Goal: Task Accomplishment & Management: Complete application form

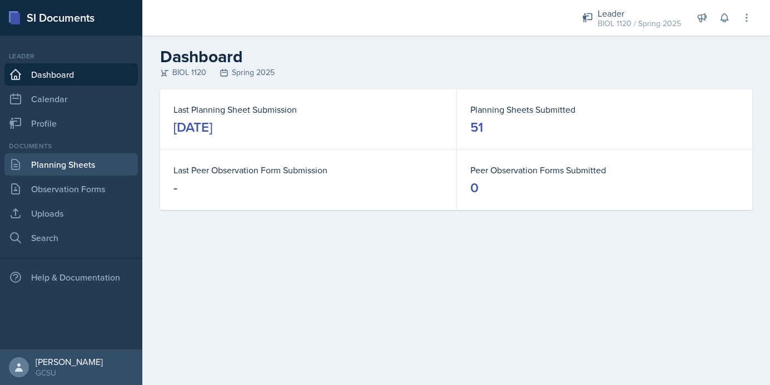
click at [107, 162] on link "Planning Sheets" at bounding box center [70, 164] width 133 height 22
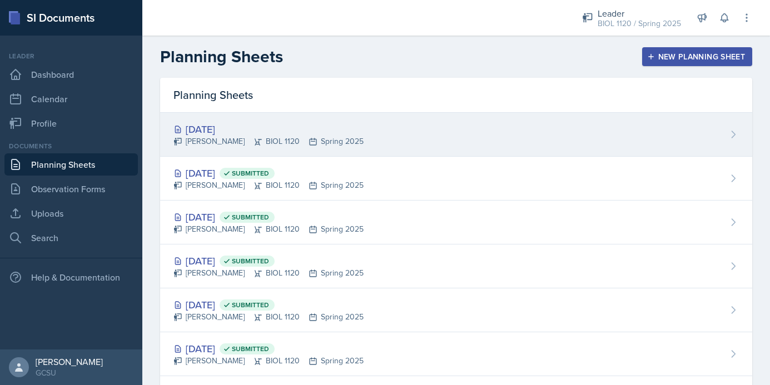
click at [380, 123] on div "[DATE] [PERSON_NAME] BIOL 1120 Spring 2025" at bounding box center [456, 135] width 592 height 44
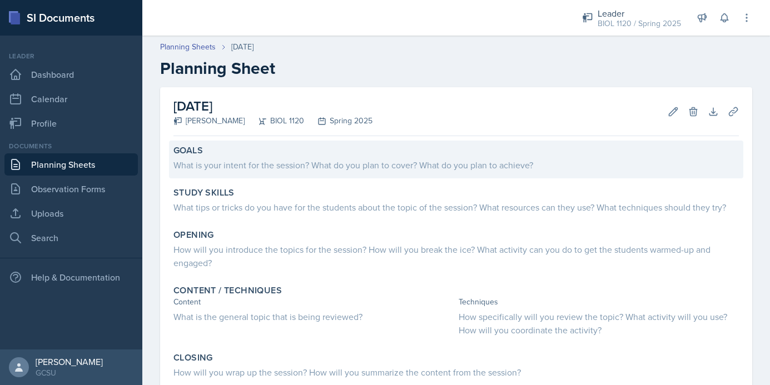
click at [296, 164] on div "What is your intent for the session? What do you plan to cover? What do you pla…" at bounding box center [457, 165] width 566 height 13
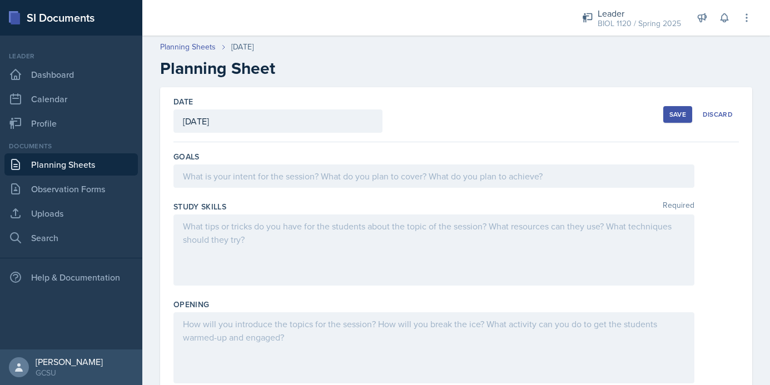
click at [270, 179] on div at bounding box center [434, 176] width 521 height 23
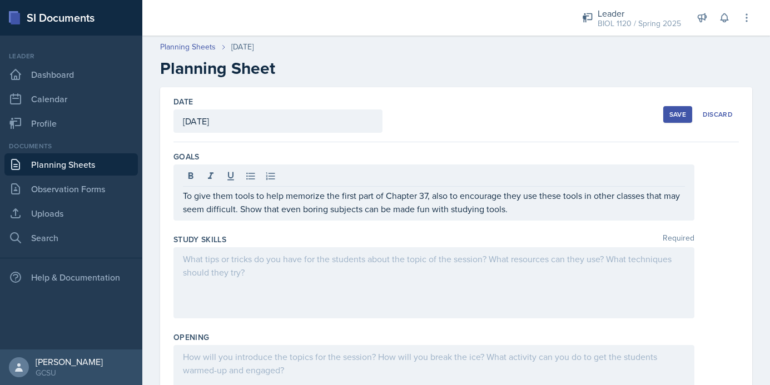
click at [281, 287] on div at bounding box center [434, 282] width 521 height 71
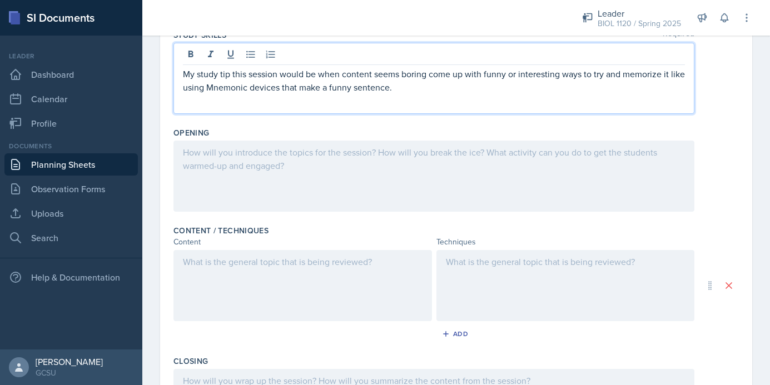
click at [338, 148] on p at bounding box center [434, 152] width 502 height 13
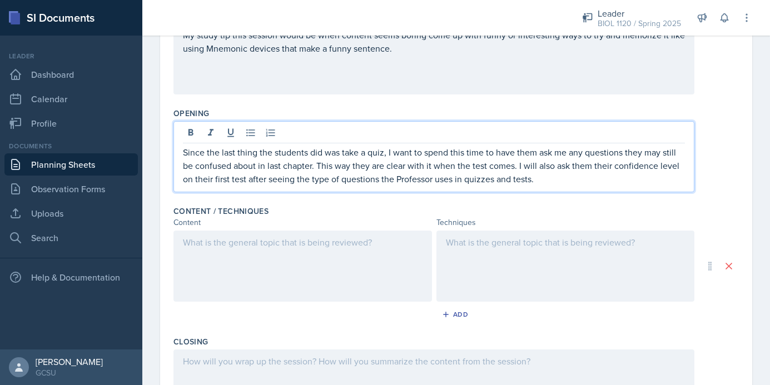
click at [504, 181] on p "Since the last thing the students did was take a quiz, I want to spend this tim…" at bounding box center [434, 166] width 502 height 40
click at [356, 292] on div at bounding box center [303, 266] width 259 height 71
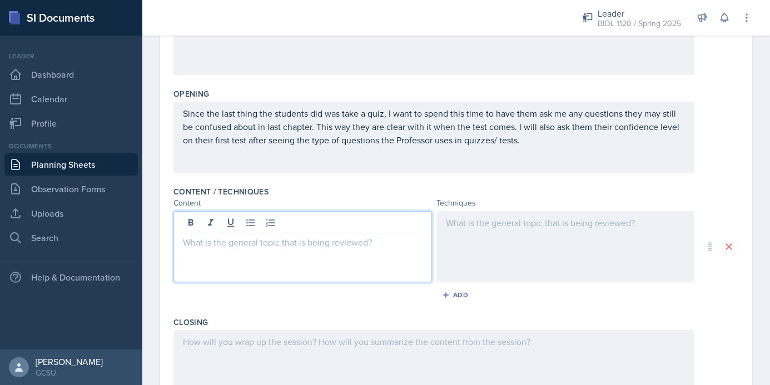
paste div
click at [531, 217] on div at bounding box center [566, 246] width 259 height 71
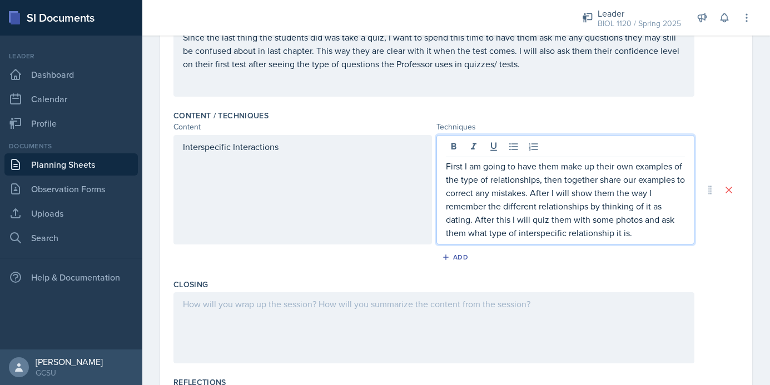
scroll to position [303, 0]
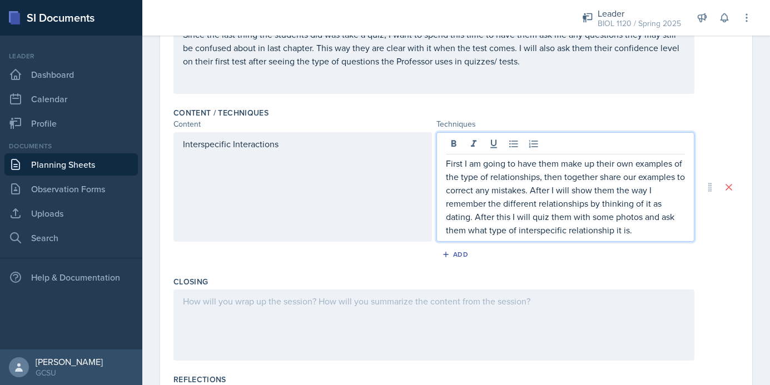
click at [680, 178] on p "First I am going to have them make up their own examples of the type of relatio…" at bounding box center [566, 197] width 240 height 80
click at [512, 189] on p "First I am going to have them make up their own examples of the type of relatio…" at bounding box center [566, 197] width 240 height 80
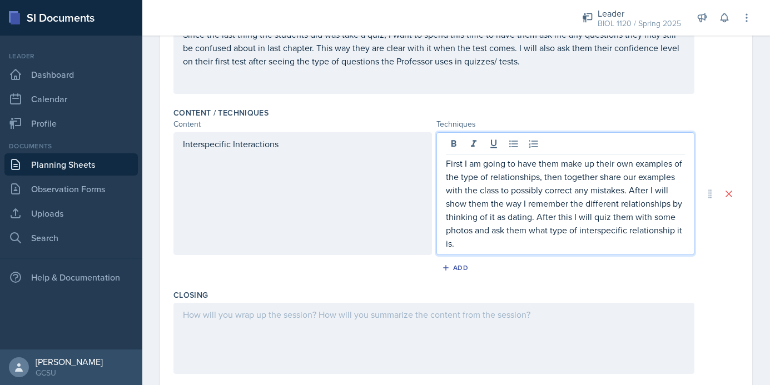
click at [597, 289] on div "Closing" at bounding box center [457, 334] width 566 height 98
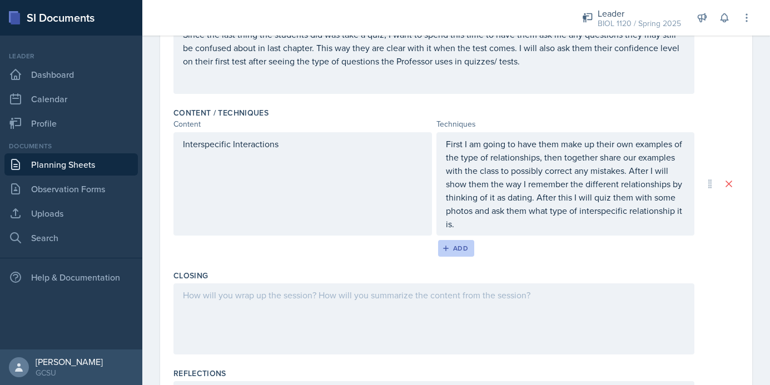
click at [464, 246] on div "Add" at bounding box center [456, 248] width 24 height 9
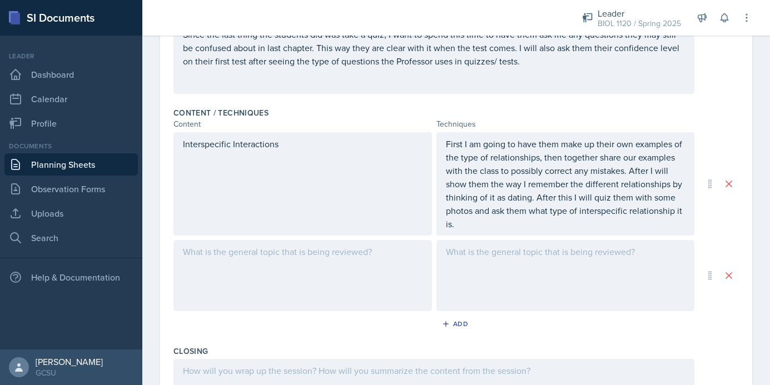
click at [380, 274] on div at bounding box center [303, 275] width 259 height 71
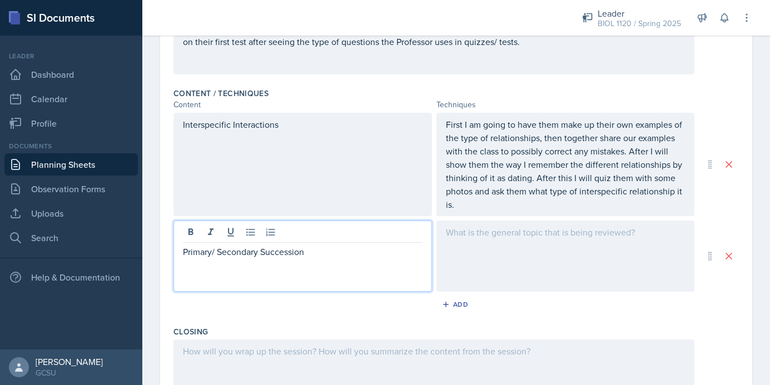
click at [589, 260] on div at bounding box center [566, 256] width 259 height 71
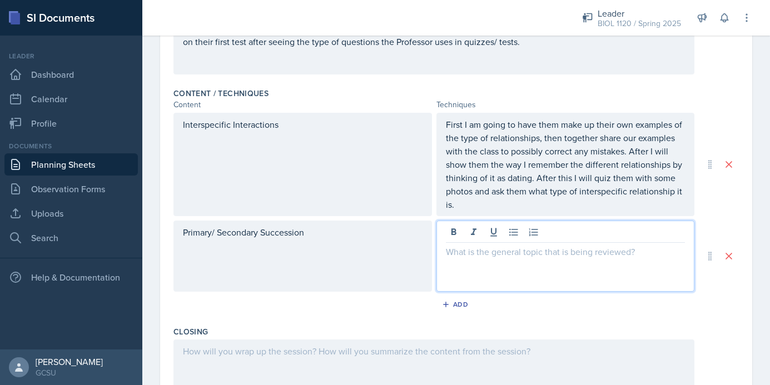
scroll to position [342, 0]
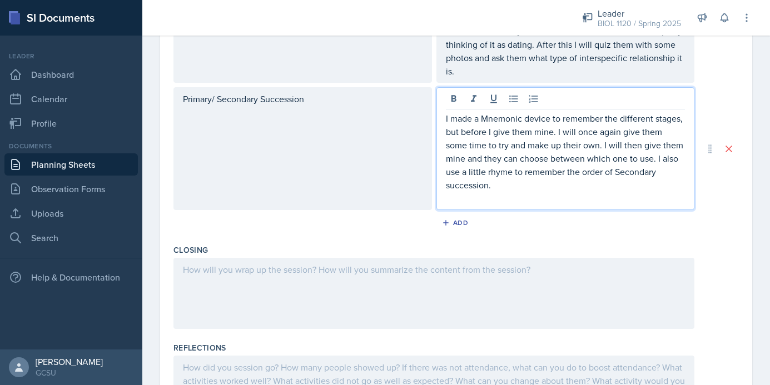
click at [522, 283] on div at bounding box center [434, 293] width 521 height 71
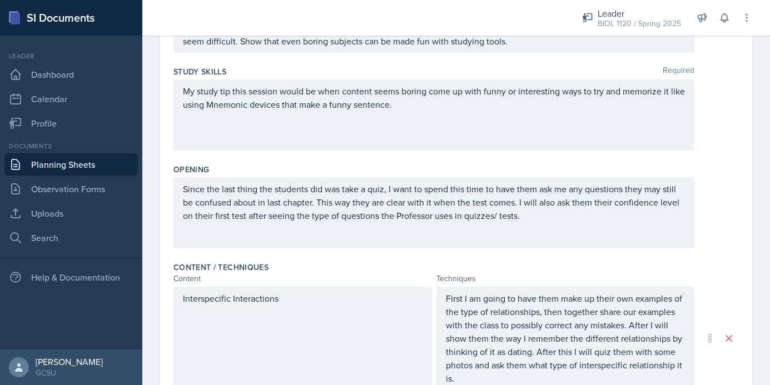
scroll to position [168, 0]
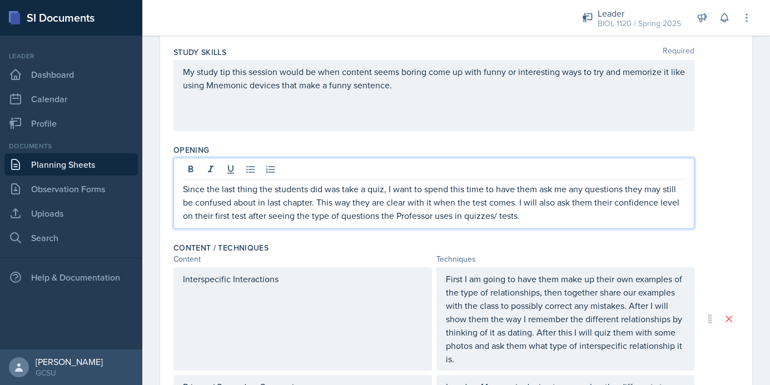
click at [543, 218] on p "Since the last thing the students did was take a quiz, I want to spend this tim…" at bounding box center [434, 202] width 502 height 40
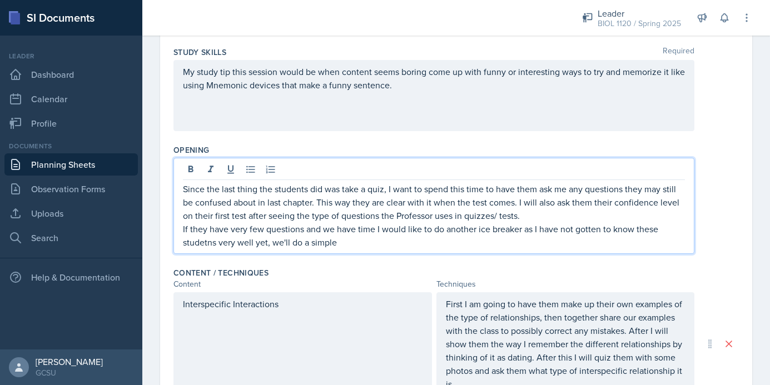
click at [206, 243] on p "If they have very few questions and we have time I would like to do another ice…" at bounding box center [434, 235] width 502 height 27
click at [396, 244] on p "If they have very few questions and we have time I would like to do another ice…" at bounding box center [434, 235] width 502 height 27
click at [604, 230] on p "If they have very few questions and we have time I would like to do another ice…" at bounding box center [434, 235] width 502 height 27
click at [656, 229] on p "If they have very few questions and we have time I would like to do another ice…" at bounding box center [434, 235] width 502 height 27
drag, startPoint x: 300, startPoint y: 243, endPoint x: 263, endPoint y: 246, distance: 37.9
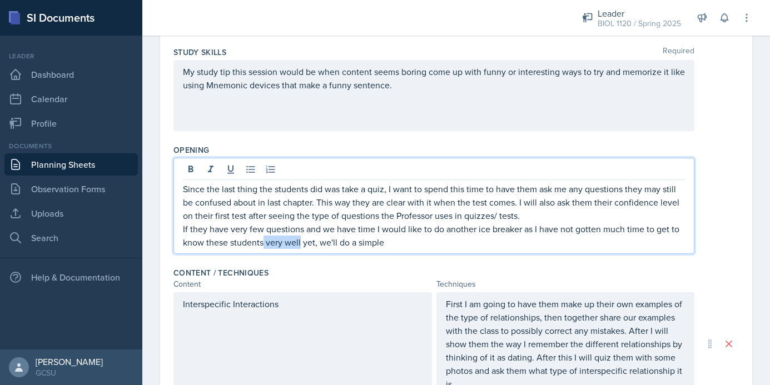
click at [263, 246] on p "If they have very few questions and we have time I would like to do another ice…" at bounding box center [434, 235] width 502 height 27
click at [360, 246] on p "If they have very few questions and we have time I would like to do another ice…" at bounding box center [434, 235] width 502 height 27
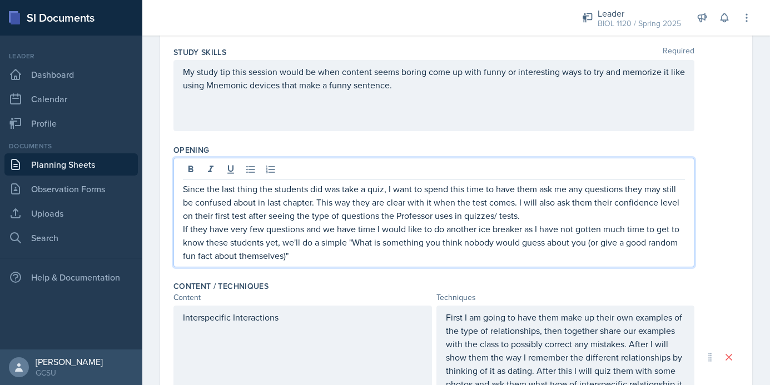
scroll to position [191, 0]
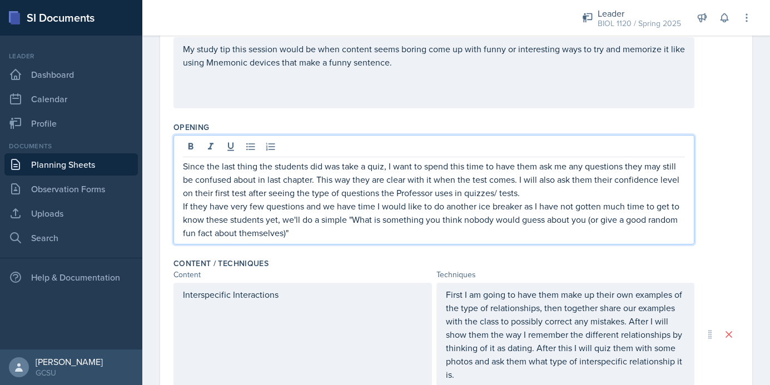
click at [587, 221] on p "If they have very few questions and we have time I would like to do another ice…" at bounding box center [434, 220] width 502 height 40
click at [290, 233] on p "If they have very few questions and we have time I would like to do another ice…" at bounding box center [434, 220] width 502 height 40
click at [590, 221] on p "If they have very few questions and we have time I would like to do another ice…" at bounding box center [434, 220] width 502 height 40
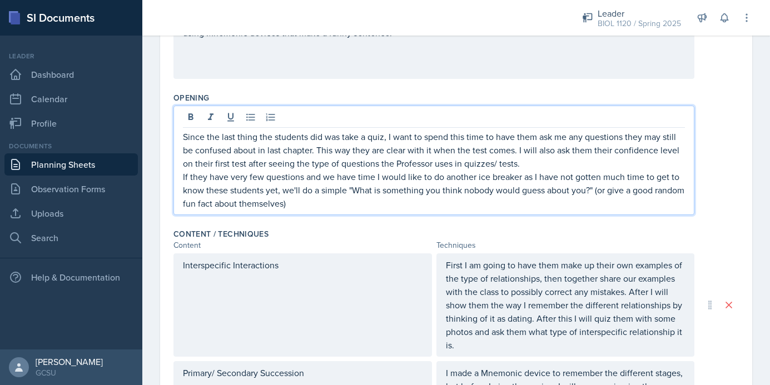
scroll to position [222, 0]
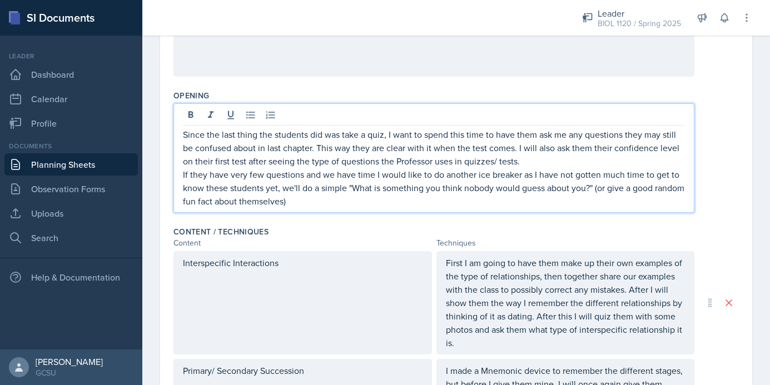
click at [411, 220] on div "Opening Since the last thing the students did was take a quiz, I want to spend …" at bounding box center [457, 154] width 566 height 136
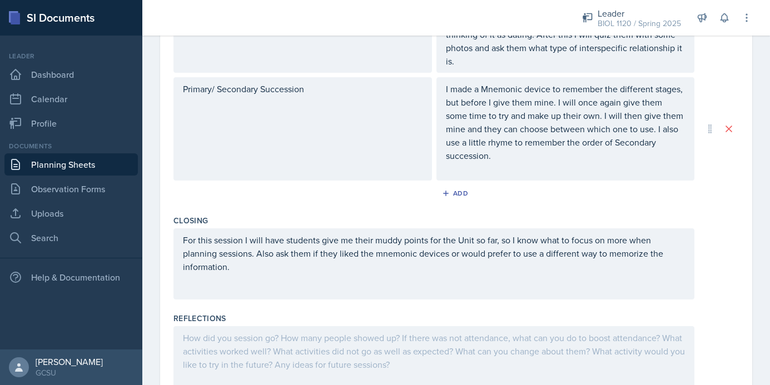
scroll to position [413, 0]
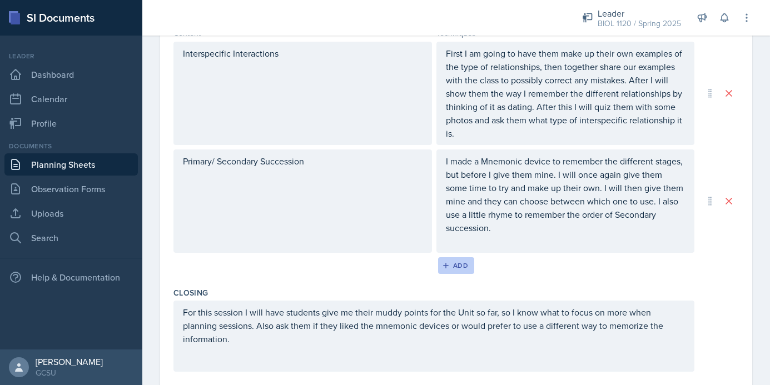
click at [451, 261] on div "Add" at bounding box center [456, 265] width 24 height 9
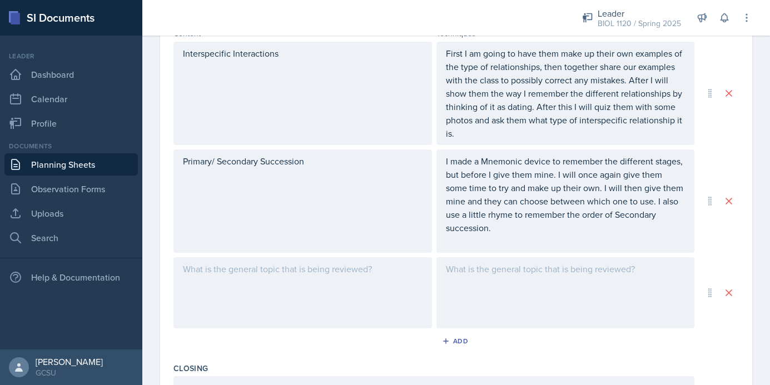
click at [366, 257] on div at bounding box center [303, 292] width 259 height 71
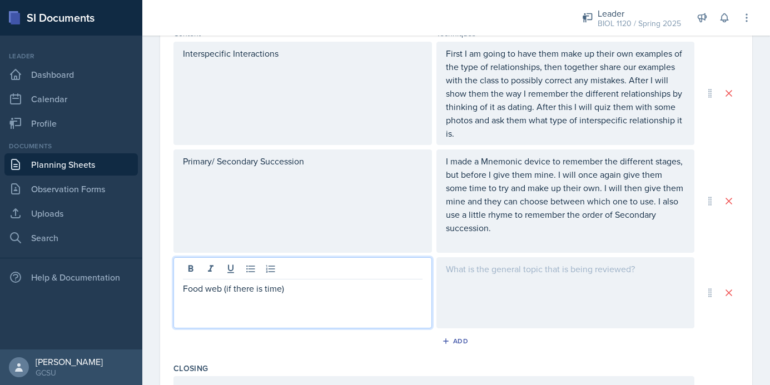
click at [501, 280] on div at bounding box center [566, 292] width 259 height 71
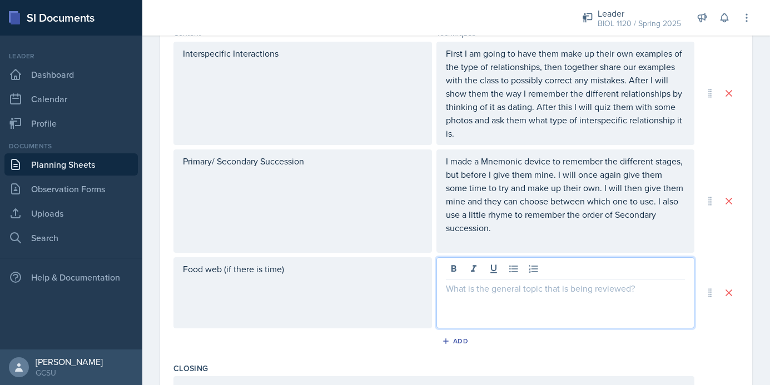
scroll to position [432, 0]
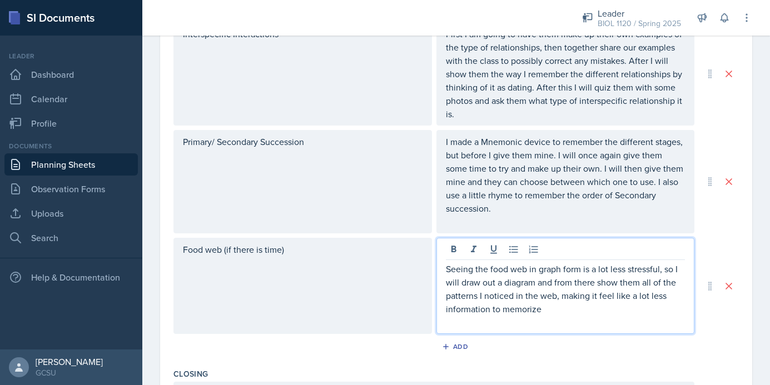
click at [711, 339] on div "Add" at bounding box center [457, 349] width 566 height 21
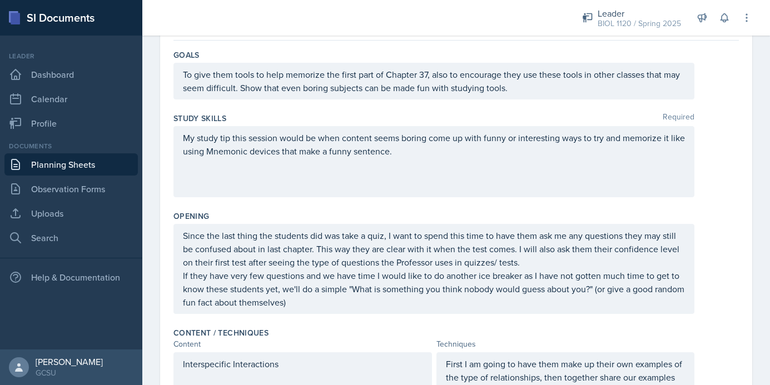
scroll to position [0, 0]
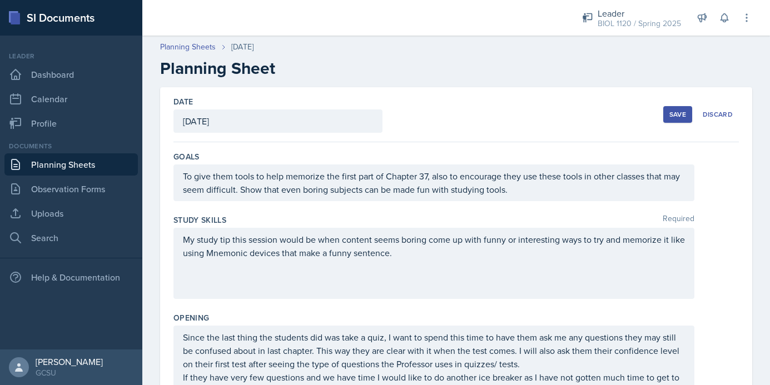
click at [666, 113] on button "Save" at bounding box center [677, 114] width 29 height 17
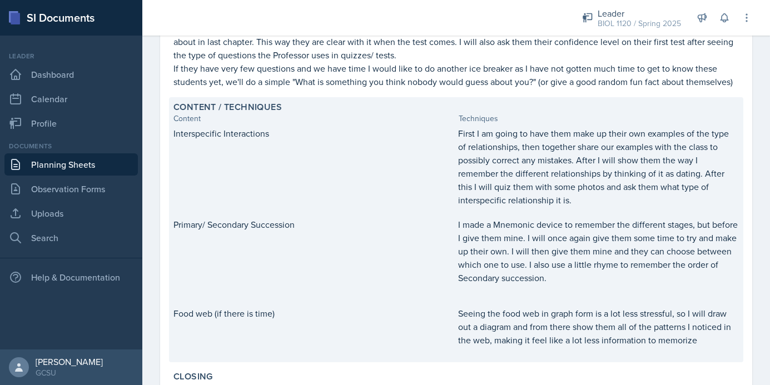
scroll to position [427, 0]
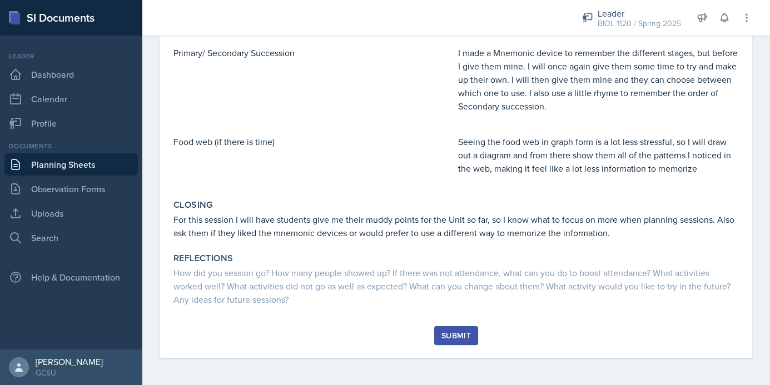
click at [453, 328] on button "Submit" at bounding box center [456, 335] width 44 height 19
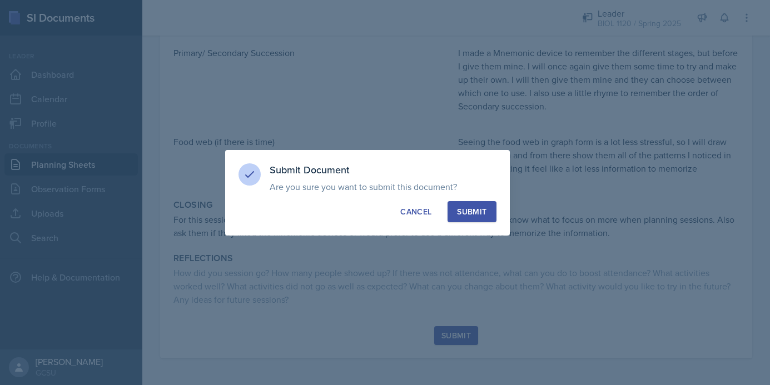
click at [477, 212] on div "Submit" at bounding box center [471, 211] width 29 height 11
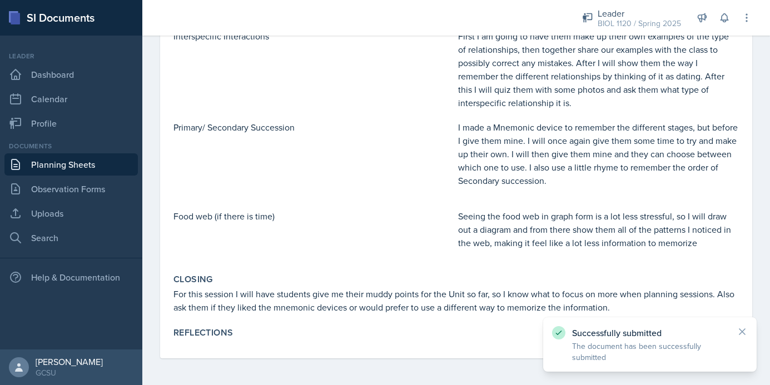
scroll to position [0, 0]
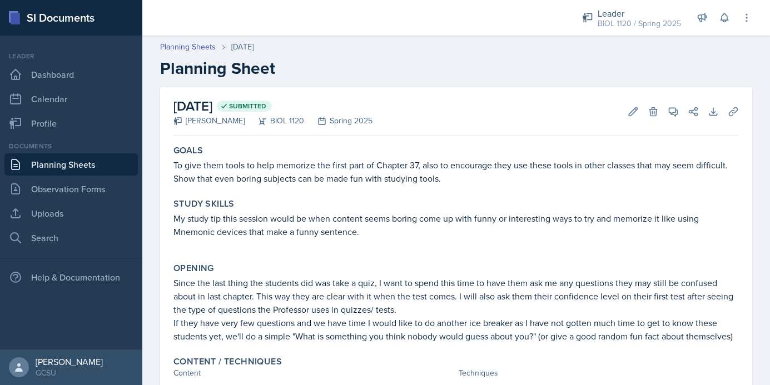
click at [66, 167] on link "Planning Sheets" at bounding box center [70, 164] width 133 height 22
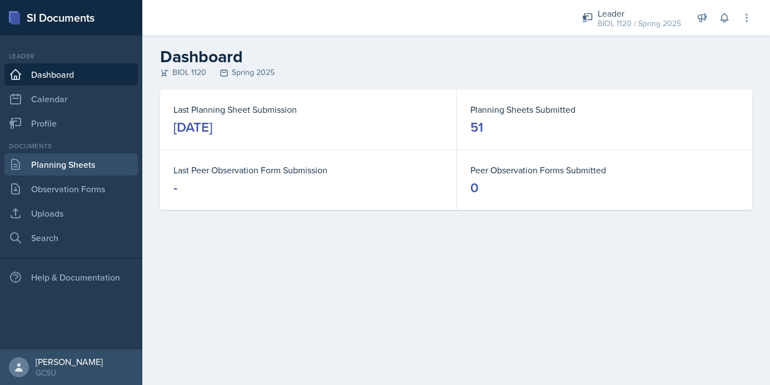
click at [61, 166] on link "Planning Sheets" at bounding box center [70, 164] width 133 height 22
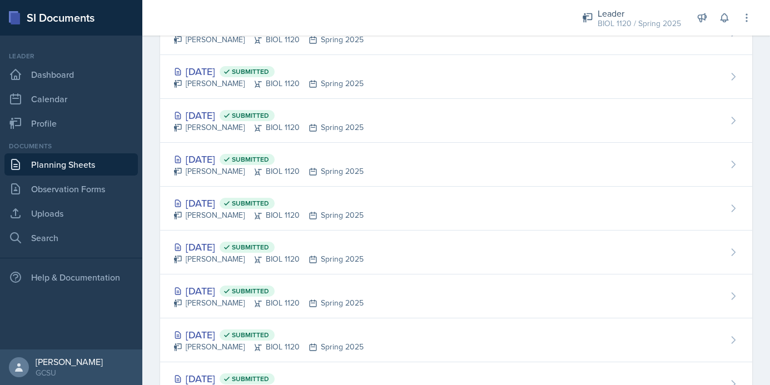
scroll to position [2038, 0]
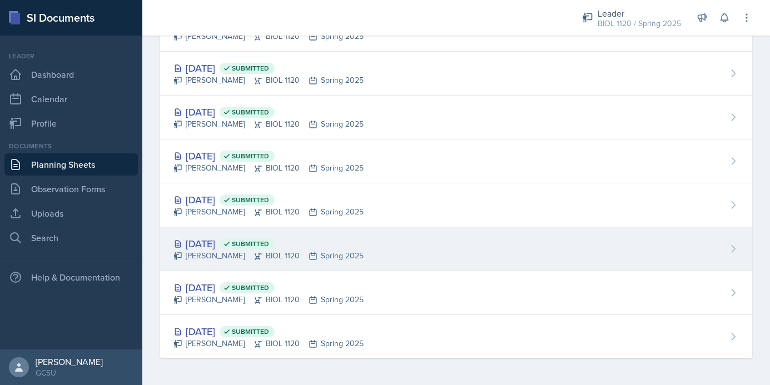
click at [452, 250] on div "Sep 3rd, 2024 Submitted Emma Emmil BIOL 1120 Spring 2025" at bounding box center [456, 249] width 592 height 44
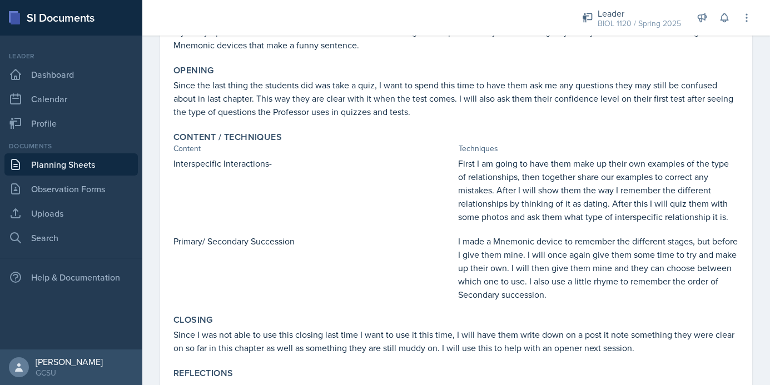
scroll to position [268, 0]
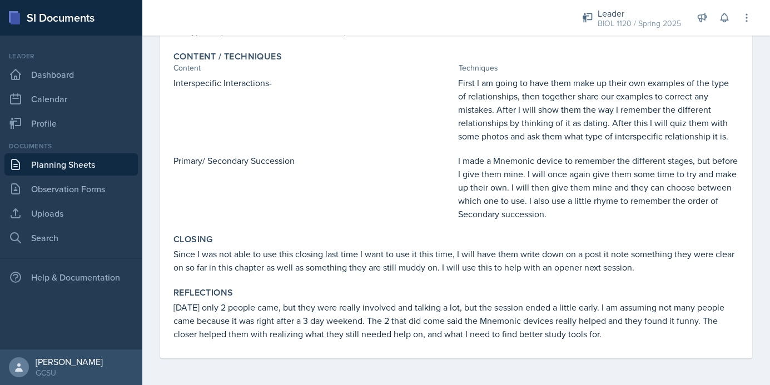
click at [87, 168] on link "Planning Sheets" at bounding box center [70, 164] width 133 height 22
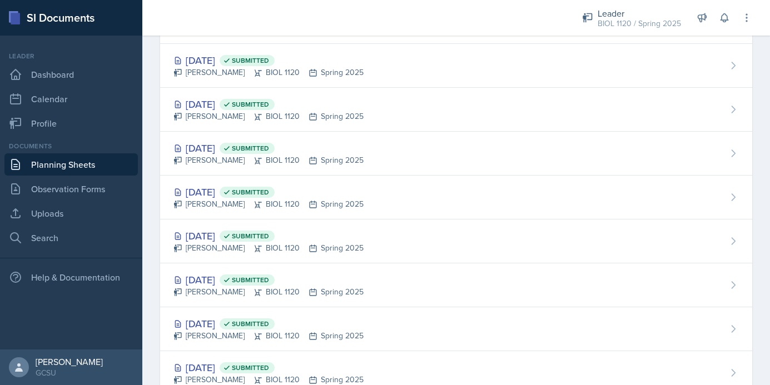
scroll to position [2038, 0]
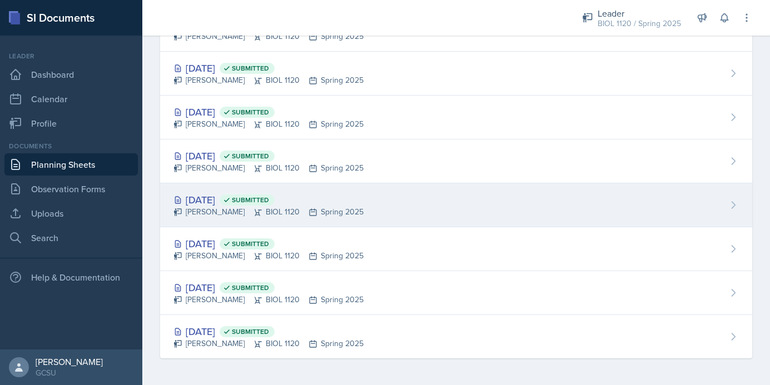
click at [302, 209] on div "Emma Emmil BIOL 1120 Spring 2025" at bounding box center [269, 212] width 190 height 12
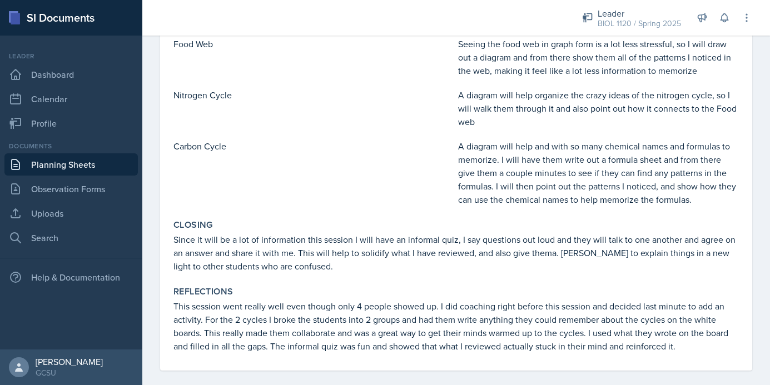
scroll to position [305, 0]
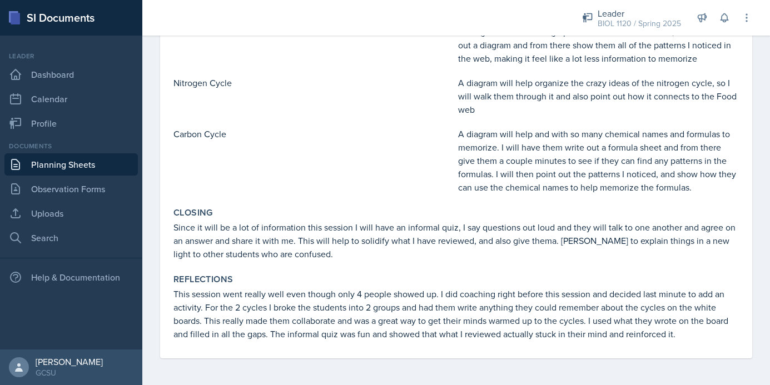
click at [79, 169] on link "Planning Sheets" at bounding box center [70, 164] width 133 height 22
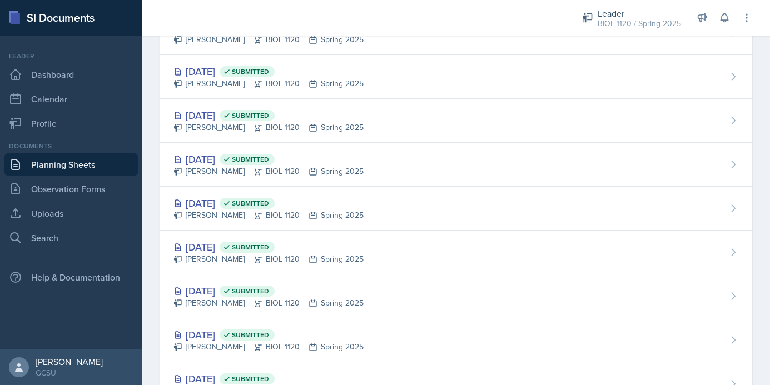
scroll to position [2038, 0]
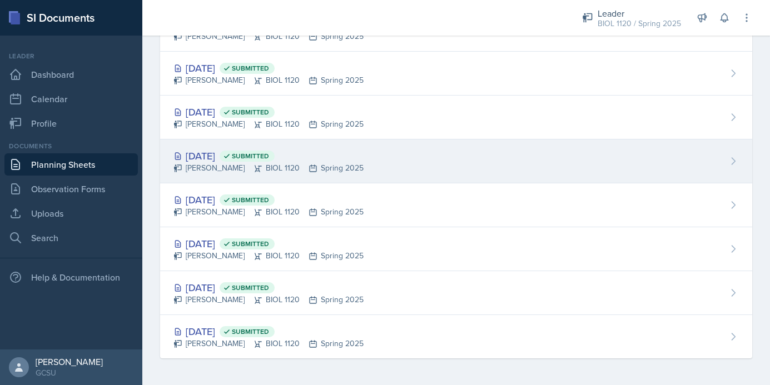
click at [372, 167] on div "Sep 10th, 2024 Submitted Emma Emmil BIOL 1120 Spring 2025" at bounding box center [456, 162] width 592 height 44
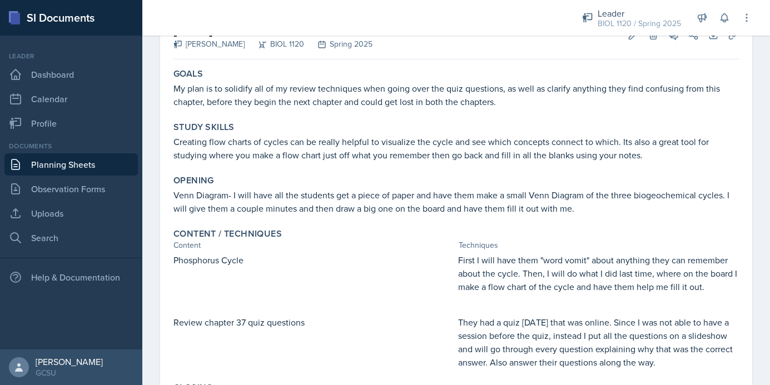
scroll to position [76, 0]
click at [48, 167] on link "Planning Sheets" at bounding box center [70, 164] width 133 height 22
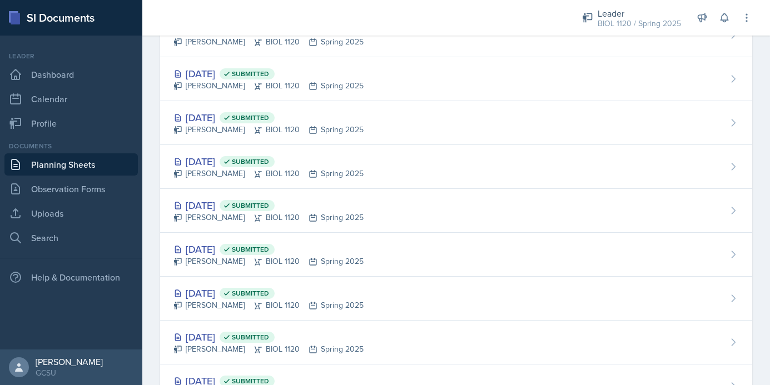
scroll to position [2038, 0]
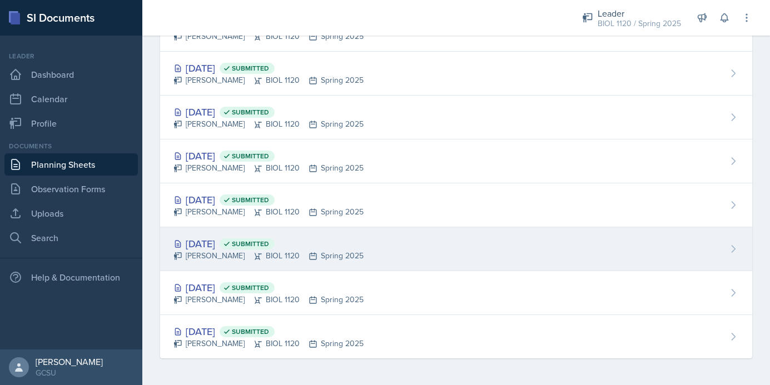
click at [318, 253] on div "Emma Emmil BIOL 1120 Spring 2025" at bounding box center [269, 256] width 190 height 12
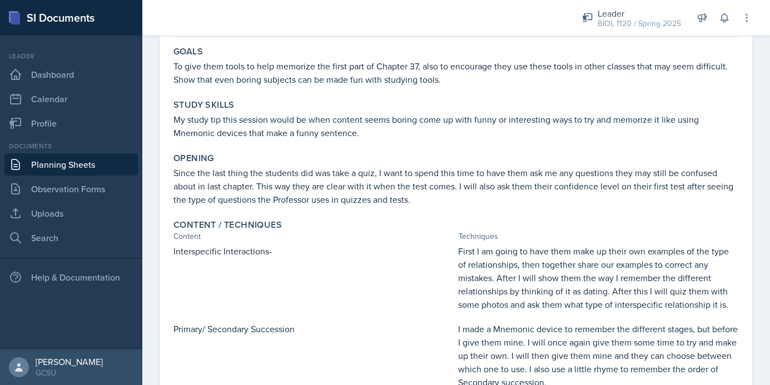
scroll to position [100, 0]
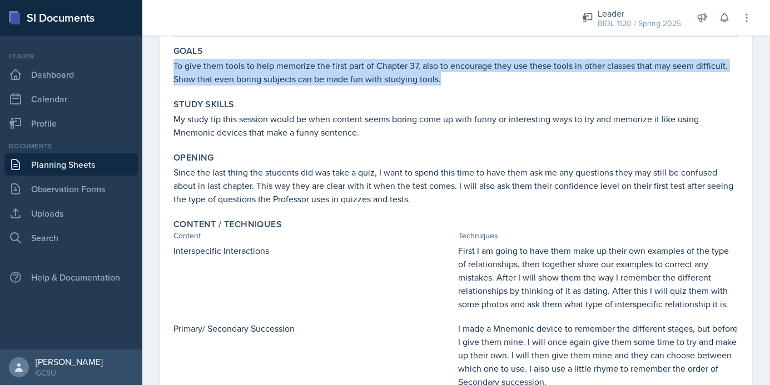
drag, startPoint x: 174, startPoint y: 66, endPoint x: 447, endPoint y: 80, distance: 272.9
click at [447, 80] on p "To give them tools to help memorize the first part of Chapter 37, also to encou…" at bounding box center [457, 72] width 566 height 27
copy p "To give them tools to help memorize the first part of Chapter 37, also to encou…"
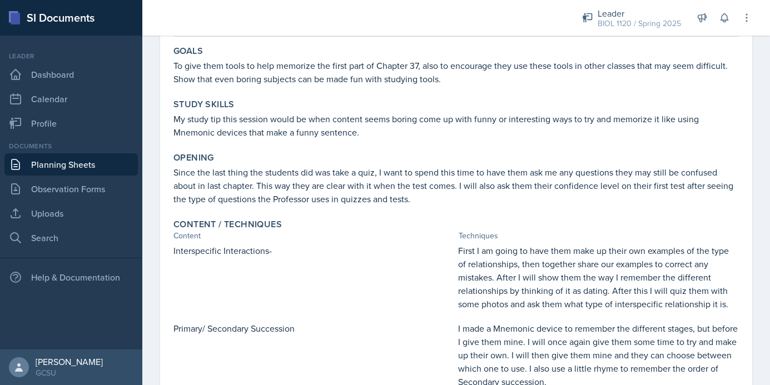
click at [362, 122] on p "My study tip this session would be when content seems boring come up with funny…" at bounding box center [457, 125] width 566 height 27
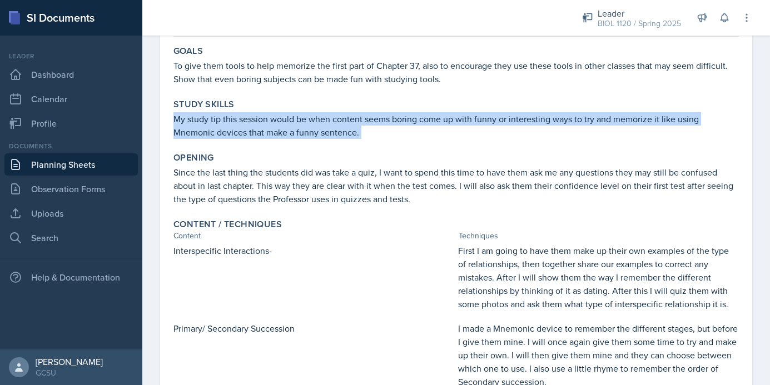
drag, startPoint x: 175, startPoint y: 120, endPoint x: 405, endPoint y: 146, distance: 231.7
click at [405, 146] on div "Goals To give them tools to help memorize the first part of Chapter 37, also to…" at bounding box center [457, 284] width 566 height 486
copy div "My study tip this session would be when content seems boring come up with funny…"
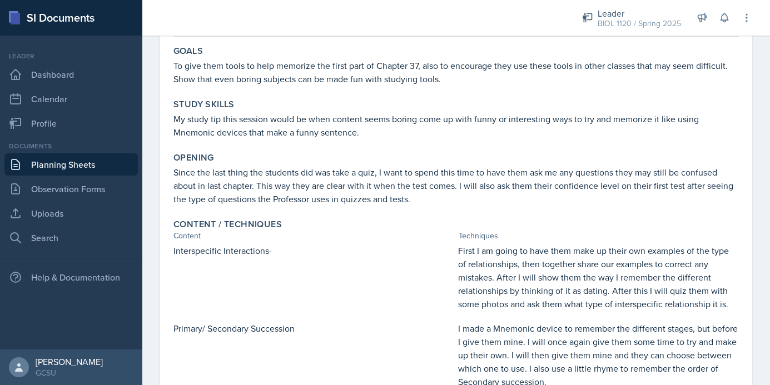
click at [326, 191] on p "Since the last thing the students did was take a quiz, I want to spend this tim…" at bounding box center [457, 186] width 566 height 40
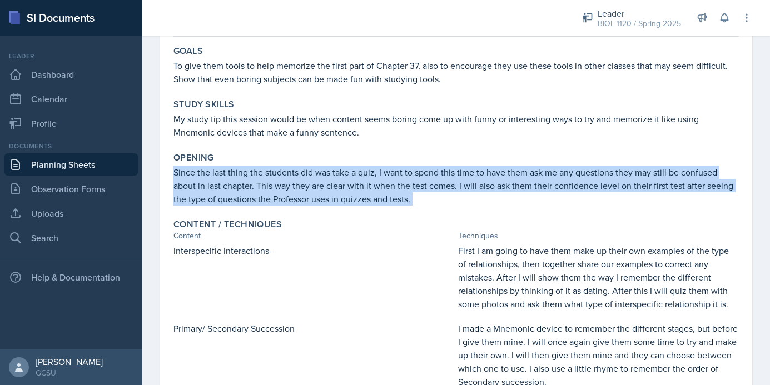
drag, startPoint x: 174, startPoint y: 174, endPoint x: 434, endPoint y: 215, distance: 263.5
click at [434, 214] on div "Goals To give them tools to help memorize the first part of Chapter 37, also to…" at bounding box center [457, 284] width 566 height 486
copy div "Since the last thing the students did was take a quiz, I want to spend this tim…"
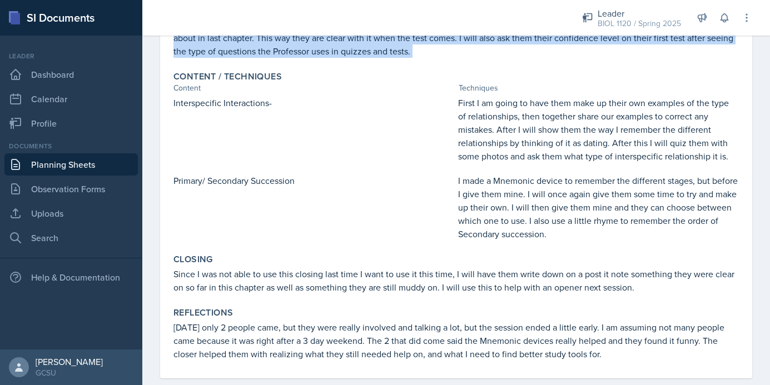
scroll to position [248, 0]
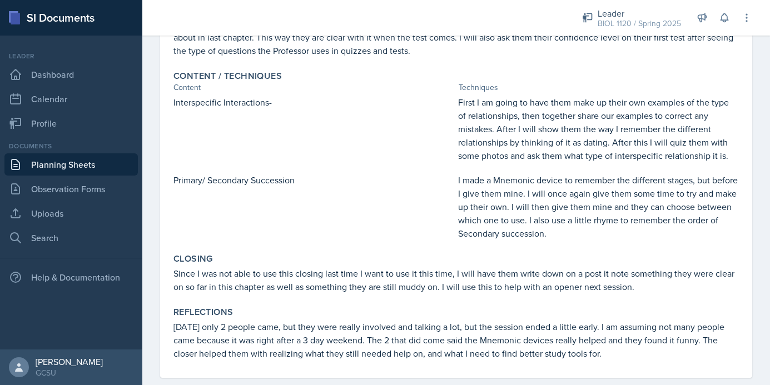
click at [191, 110] on div "Interspecific Interactions-" at bounding box center [314, 129] width 280 height 67
drag, startPoint x: 173, startPoint y: 103, endPoint x: 276, endPoint y: 102, distance: 103.5
click at [275, 102] on p "Interspecific Interactions-" at bounding box center [314, 102] width 280 height 13
copy p "Interspecific Interactions-"
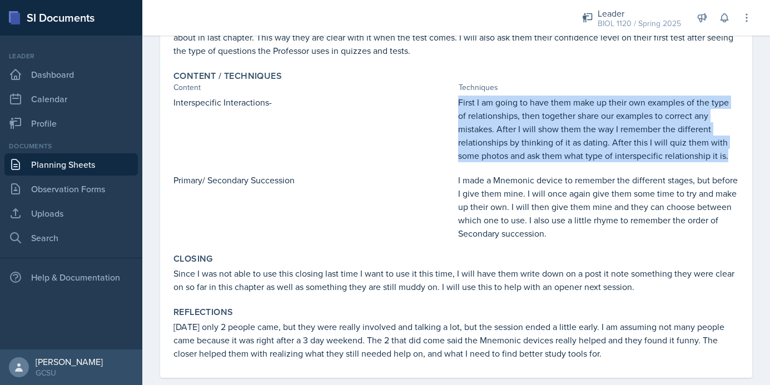
drag, startPoint x: 458, startPoint y: 101, endPoint x: 749, endPoint y: 163, distance: 296.8
click at [749, 163] on div "September 3rd, 2024 Submitted Emma Emmil BIOL 1120 Spring 2025 Edit Delete View…" at bounding box center [456, 108] width 592 height 539
copy p "First I am going to have them make up their own examples of the type of relatio…"
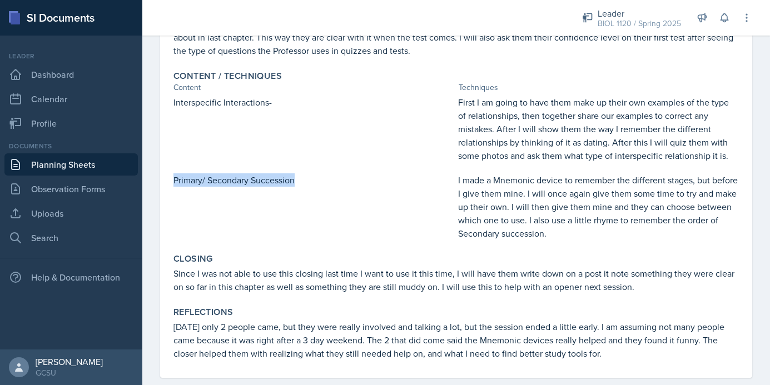
drag, startPoint x: 175, startPoint y: 181, endPoint x: 314, endPoint y: 185, distance: 139.6
click at [316, 185] on p "Primary/ Secondary Succession" at bounding box center [314, 180] width 280 height 13
copy p "Primary/ Secondary Succession"
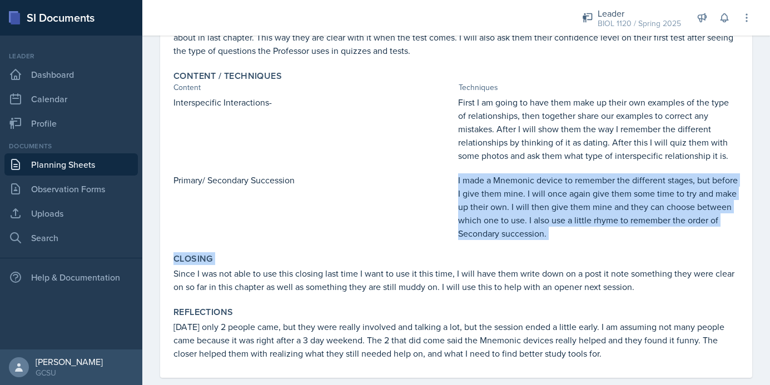
drag, startPoint x: 459, startPoint y: 180, endPoint x: 585, endPoint y: 266, distance: 151.6
click at [585, 266] on div "Goals To give them tools to help memorize the first part of Chapter 37, also to…" at bounding box center [457, 136] width 566 height 486
click at [578, 242] on div "Content / Techniques Content Techniques Interspecific Interactions- First I am …" at bounding box center [456, 155] width 574 height 179
drag, startPoint x: 458, startPoint y: 180, endPoint x: 564, endPoint y: 235, distance: 119.6
click at [564, 235] on p "I made a Mnemonic device to remember the different stages, but before I give th…" at bounding box center [598, 207] width 281 height 67
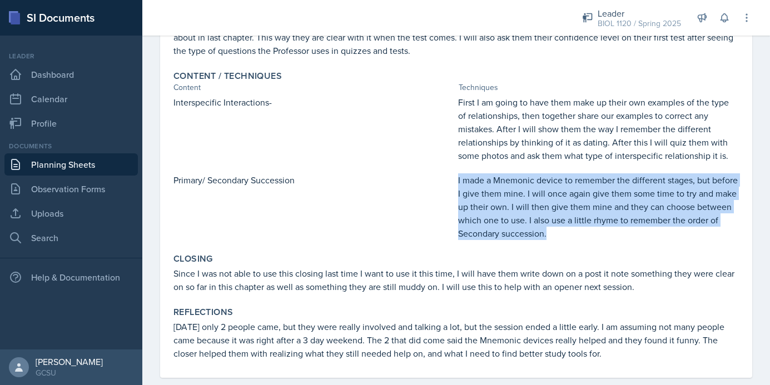
copy p "I made a Mnemonic device to remember the different stages, but before I give th…"
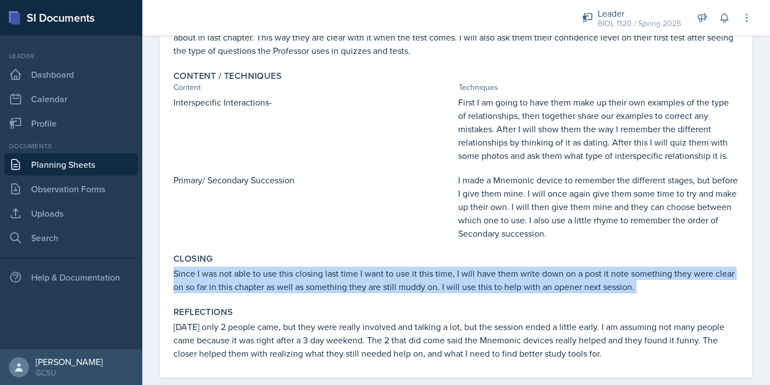
drag, startPoint x: 174, startPoint y: 274, endPoint x: 672, endPoint y: 299, distance: 498.9
click at [672, 299] on div "Goals To give them tools to help memorize the first part of Chapter 37, also to…" at bounding box center [457, 136] width 566 height 486
copy div "Since I was not able to use this closing last time I want to use it this time, …"
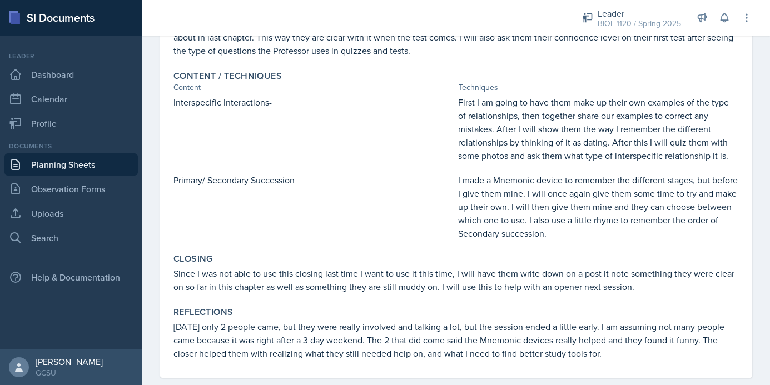
click at [338, 181] on p "Primary/ Secondary Succession" at bounding box center [314, 180] width 280 height 13
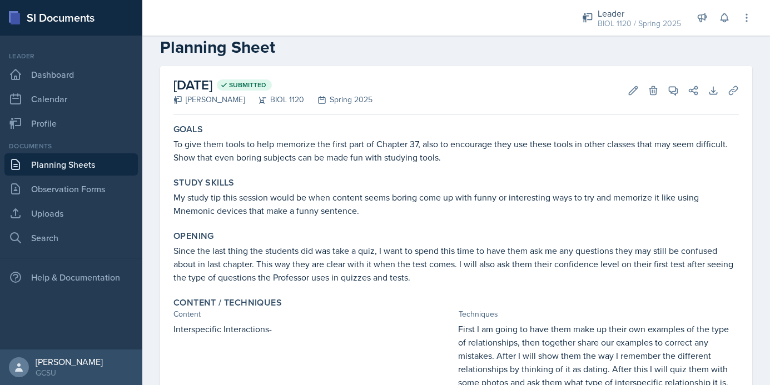
scroll to position [0, 0]
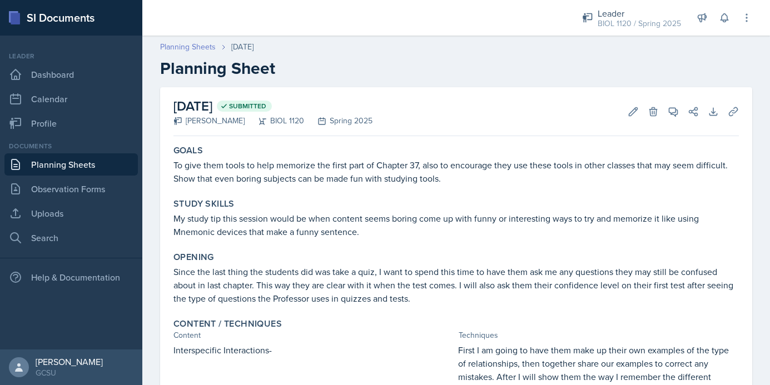
click at [197, 45] on link "Planning Sheets" at bounding box center [188, 47] width 56 height 12
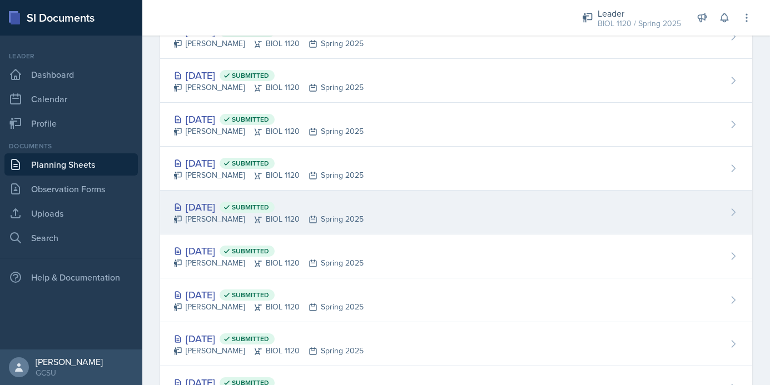
scroll to position [2038, 0]
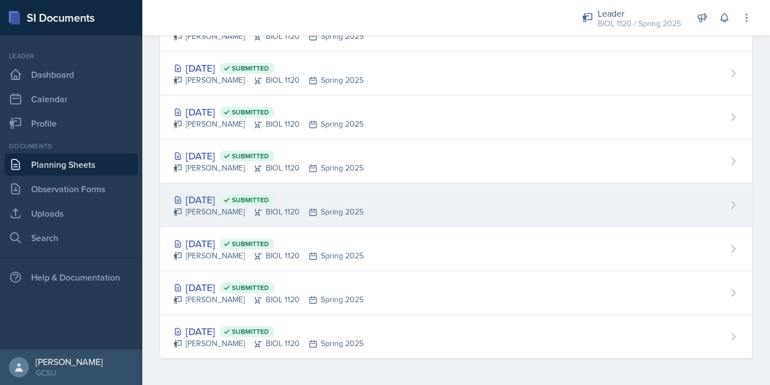
click at [375, 208] on div "Sep 5th, 2024 Submitted Emma Emmil BIOL 1120 Spring 2025" at bounding box center [456, 206] width 592 height 44
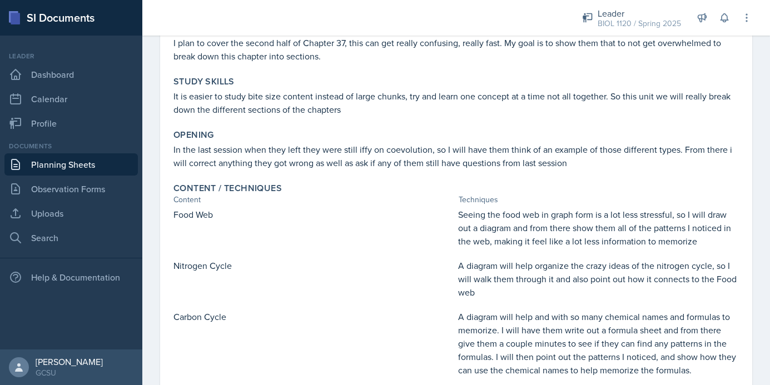
scroll to position [147, 0]
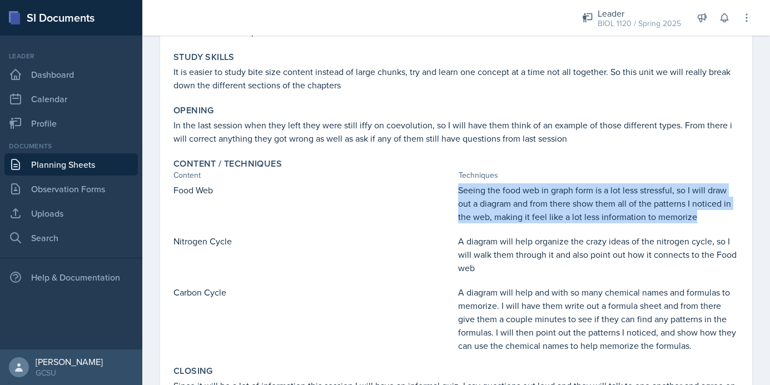
drag, startPoint x: 458, startPoint y: 191, endPoint x: 701, endPoint y: 220, distance: 244.7
click at [701, 220] on p "Seeing the food web in graph form is a lot less stressful, so I will draw out a…" at bounding box center [598, 204] width 281 height 40
copy p "Seeing the food web in graph form is a lot less stressful, so I will draw out a…"
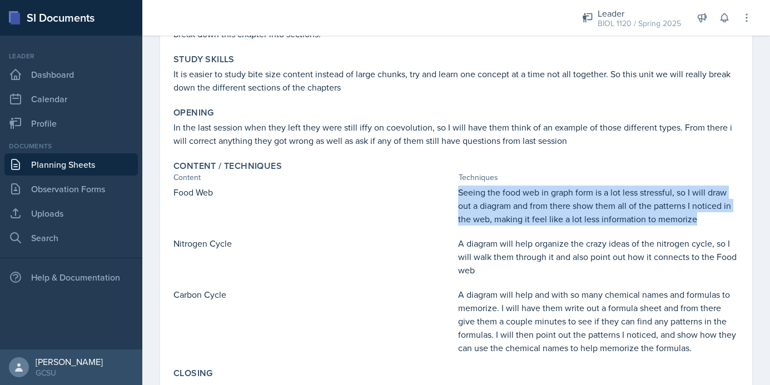
scroll to position [0, 0]
